Goal: Entertainment & Leisure: Browse casually

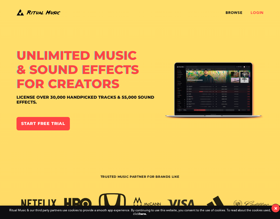
click at [260, 14] on link "Login" at bounding box center [257, 13] width 13 height 4
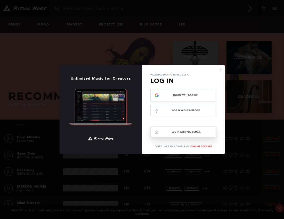
click at [185, 133] on button "Log In with your email" at bounding box center [183, 132] width 66 height 11
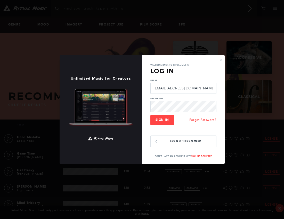
type input "info@maijabeeton.com"
drag, startPoint x: 193, startPoint y: 89, endPoint x: 151, endPoint y: 87, distance: 42.3
click at [151, 87] on input "info@maijabeeton.com" at bounding box center [183, 88] width 66 height 11
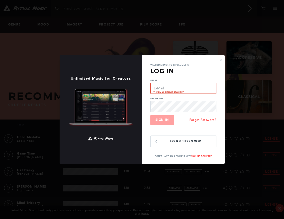
click at [200, 74] on h3 "Log In" at bounding box center [183, 71] width 66 height 9
click at [71, 53] on div "× Unlimited Music for Creators Welcome back to Ritual Music Log In E-Mail The e…" at bounding box center [142, 109] width 284 height 219
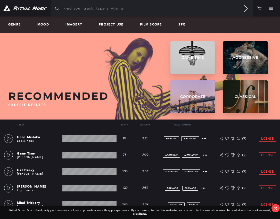
click at [71, 53] on div "Recommended Shuffle results Game Time 178 TRACKS Game Time 178 tracks Play ▶︎ A…" at bounding box center [139, 74] width 263 height 66
click at [74, 9] on input "text" at bounding box center [152, 8] width 202 height 16
type input "logo"
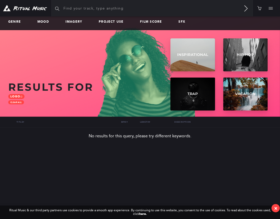
scroll to position [1, 0]
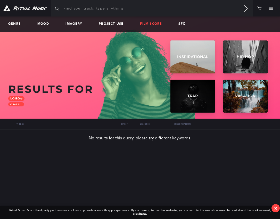
click at [148, 25] on link "Film Score" at bounding box center [153, 24] width 26 height 4
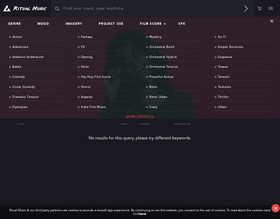
click at [145, 117] on link "More Specific" at bounding box center [139, 117] width 261 height 8
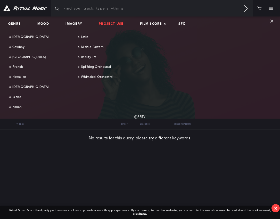
click at [112, 24] on link "Project Use" at bounding box center [113, 24] width 29 height 4
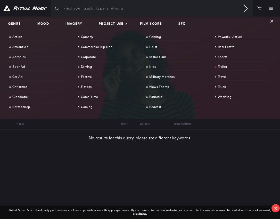
click at [224, 67] on link "Trailer" at bounding box center [243, 67] width 56 height 8
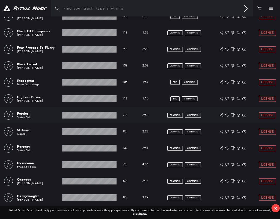
scroll to position [264, 0]
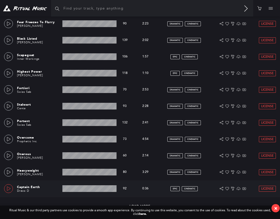
click at [9, 189] on icon at bounding box center [9, 189] width 4 height 4
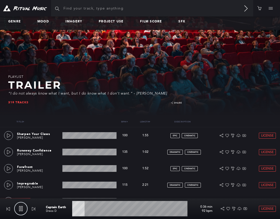
scroll to position [0, 0]
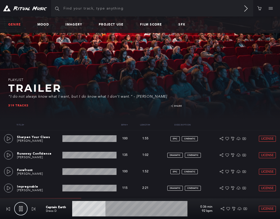
click at [13, 25] on link "Genre" at bounding box center [16, 25] width 17 height 4
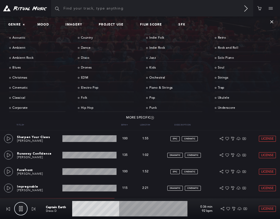
click at [270, 8] on button at bounding box center [270, 8] width 10 height 16
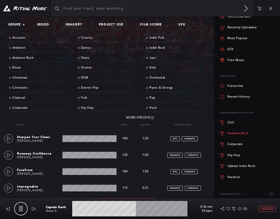
scroll to position [77, 0]
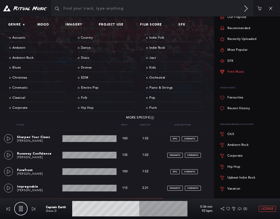
click at [235, 77] on link "Free Music" at bounding box center [232, 72] width 24 height 11
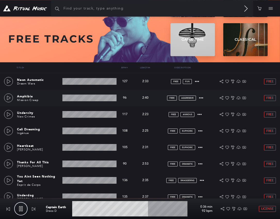
scroll to position [58, 0]
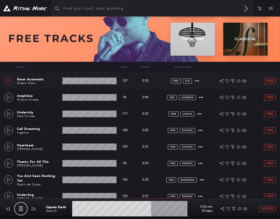
click at [11, 81] on icon at bounding box center [9, 81] width 4 height 4
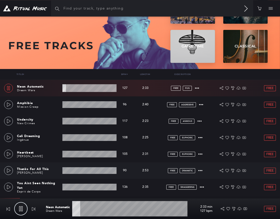
scroll to position [16, 0]
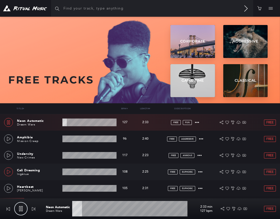
click at [9, 174] on link at bounding box center [8, 172] width 9 height 9
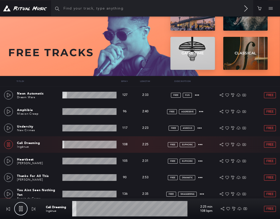
scroll to position [66, 0]
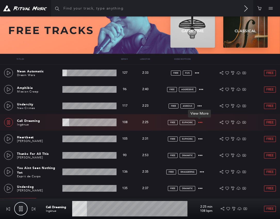
click at [201, 123] on icon at bounding box center [200, 122] width 4 height 4
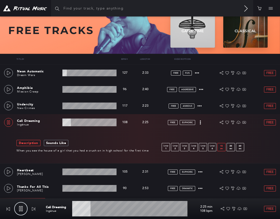
click at [223, 148] on p "sec" at bounding box center [222, 148] width 8 height 2
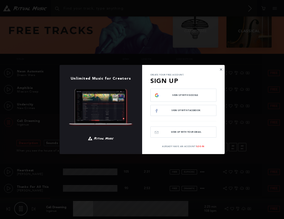
click at [220, 69] on button "×" at bounding box center [220, 69] width 3 height 5
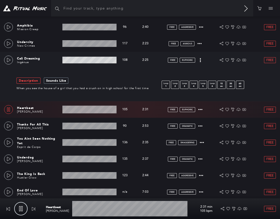
scroll to position [128, 0]
drag, startPoint x: 8, startPoint y: 124, endPoint x: 4, endPoint y: 126, distance: 4.3
click at [7, 124] on icon at bounding box center [9, 126] width 4 height 4
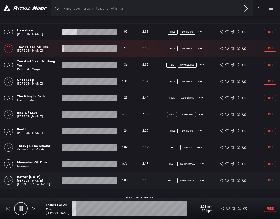
scroll to position [214, 0]
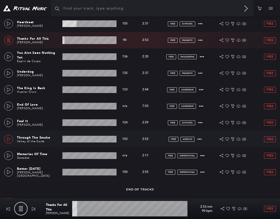
click at [10, 139] on icon at bounding box center [9, 139] width 4 height 4
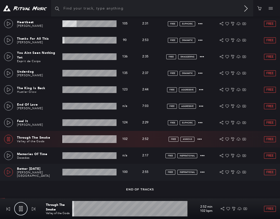
click at [8, 173] on icon at bounding box center [9, 172] width 4 height 4
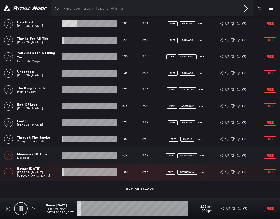
click at [8, 155] on icon at bounding box center [9, 156] width 4 height 4
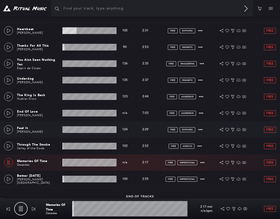
scroll to position [189, 0]
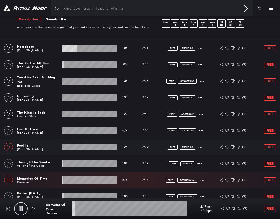
click at [10, 148] on icon at bounding box center [9, 147] width 4 height 4
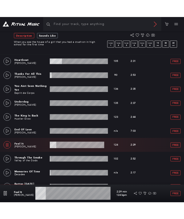
scroll to position [40, 0]
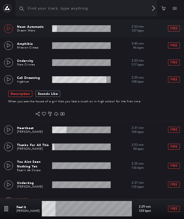
click at [10, 29] on icon at bounding box center [9, 28] width 4 height 4
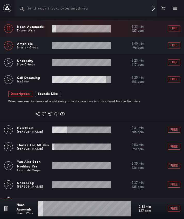
click at [11, 46] on link at bounding box center [8, 45] width 9 height 9
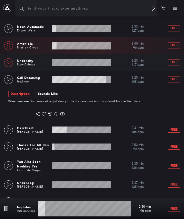
click at [8, 63] on icon at bounding box center [9, 62] width 4 height 4
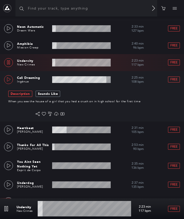
click at [8, 78] on link at bounding box center [8, 79] width 9 height 9
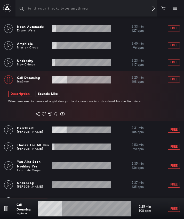
click at [97, 81] on wave at bounding box center [81, 80] width 59 height 8
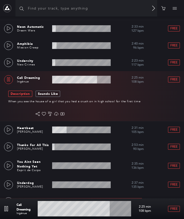
click at [101, 80] on wave at bounding box center [81, 80] width 59 height 8
click at [104, 81] on wave at bounding box center [81, 80] width 59 height 8
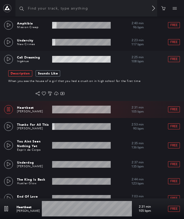
scroll to position [61, 0]
click at [9, 59] on icon at bounding box center [9, 59] width 4 height 4
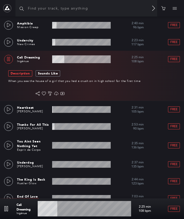
click at [7, 59] on icon at bounding box center [8, 59] width 3 height 4
click at [9, 126] on icon at bounding box center [9, 126] width 4 height 4
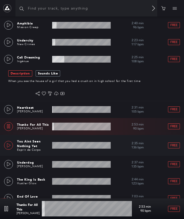
click at [10, 145] on icon at bounding box center [9, 145] width 4 height 4
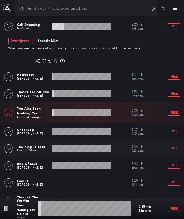
scroll to position [98, 0]
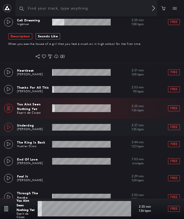
click at [9, 126] on icon at bounding box center [9, 127] width 4 height 4
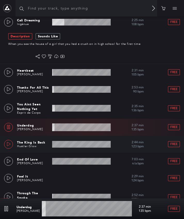
click at [10, 144] on icon at bounding box center [9, 144] width 4 height 4
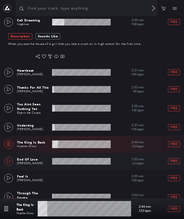
click at [9, 162] on icon at bounding box center [9, 161] width 4 height 4
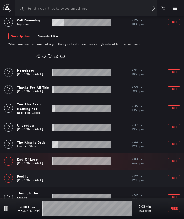
click at [9, 179] on icon at bounding box center [9, 178] width 4 height 4
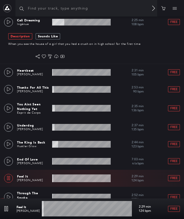
click at [9, 179] on icon at bounding box center [8, 178] width 4 height 4
click at [9, 179] on icon at bounding box center [9, 178] width 4 height 4
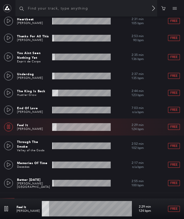
scroll to position [155, 0]
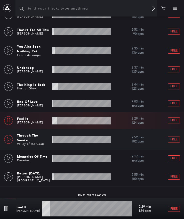
click at [9, 139] on icon at bounding box center [9, 139] width 4 height 4
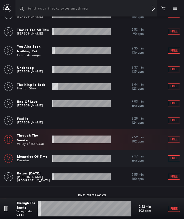
click at [9, 156] on icon at bounding box center [9, 158] width 4 height 4
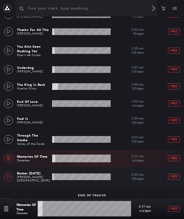
click at [9, 175] on icon at bounding box center [9, 177] width 4 height 4
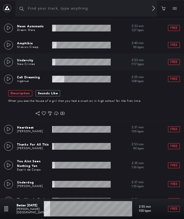
scroll to position [0, 0]
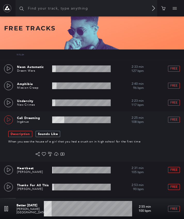
click at [9, 120] on icon at bounding box center [9, 120] width 4 height 4
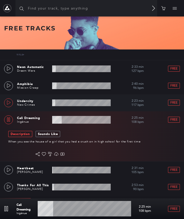
click at [9, 103] on icon at bounding box center [9, 103] width 4 height 4
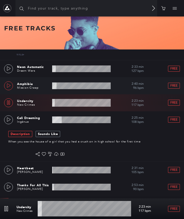
click at [9, 86] on icon at bounding box center [9, 86] width 4 height 4
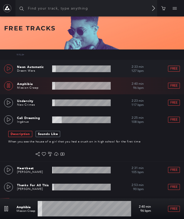
click at [10, 68] on icon at bounding box center [9, 69] width 4 height 4
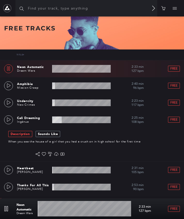
click at [10, 68] on icon at bounding box center [8, 69] width 4 height 4
click at [9, 69] on icon at bounding box center [9, 69] width 4 height 4
click at [11, 120] on icon at bounding box center [9, 120] width 4 height 4
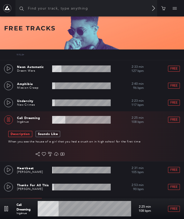
type input "22.76"
click at [9, 121] on icon at bounding box center [8, 120] width 4 height 4
click at [173, 120] on span "Free" at bounding box center [173, 119] width 7 height 3
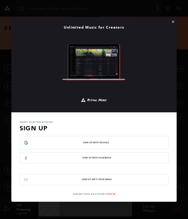
click at [172, 21] on button "×" at bounding box center [172, 21] width 3 height 5
